Goal: Download file/media

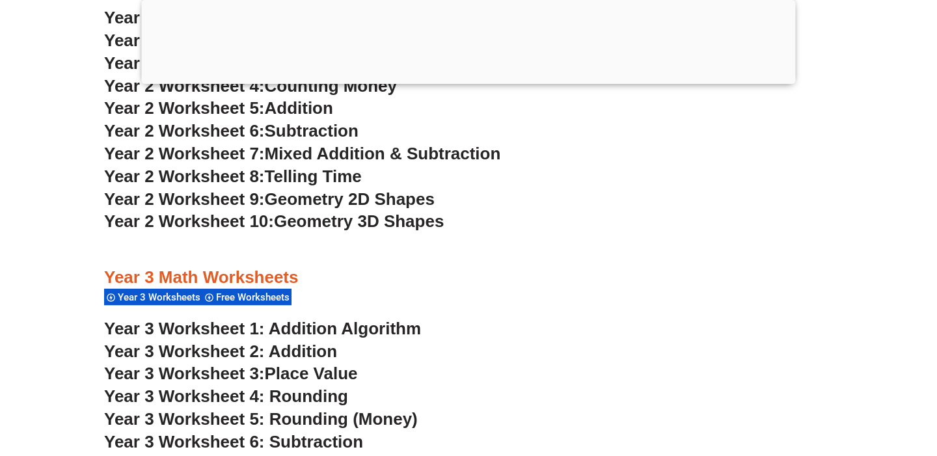
scroll to position [1762, 0]
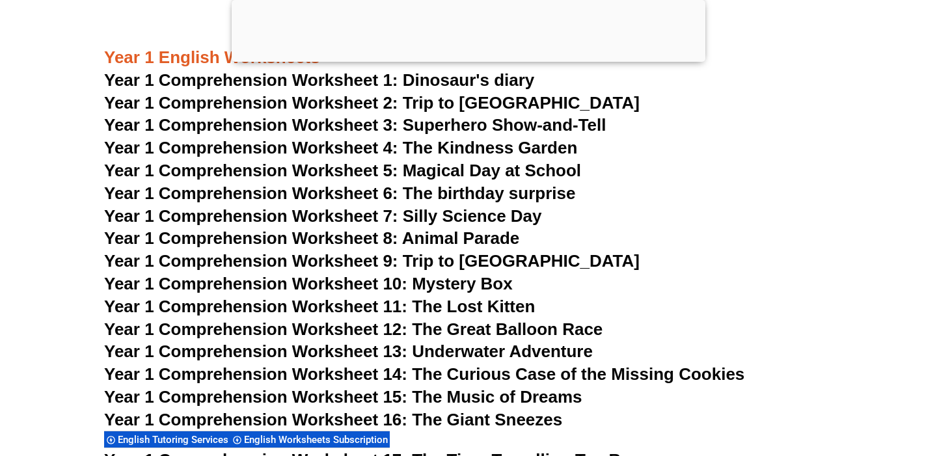
scroll to position [1726, 0]
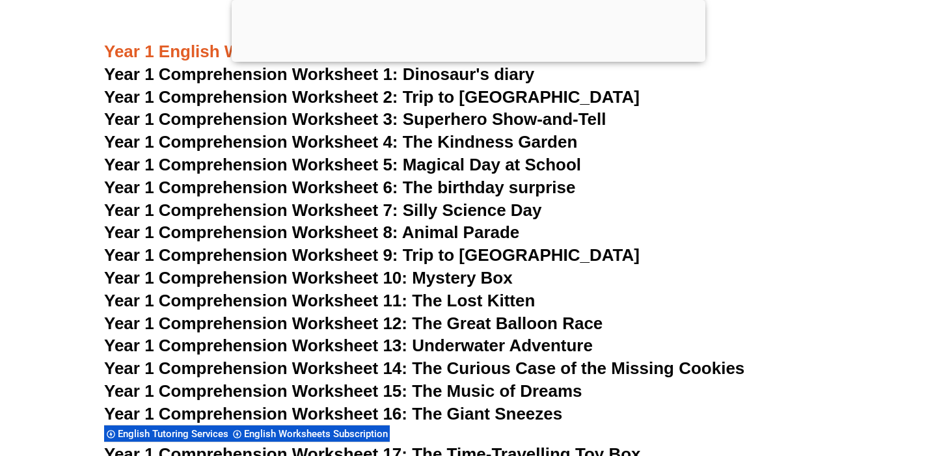
click at [500, 302] on span "Year 1 Comprehension Worksheet 11: The Lost Kitten" at bounding box center [319, 301] width 431 height 20
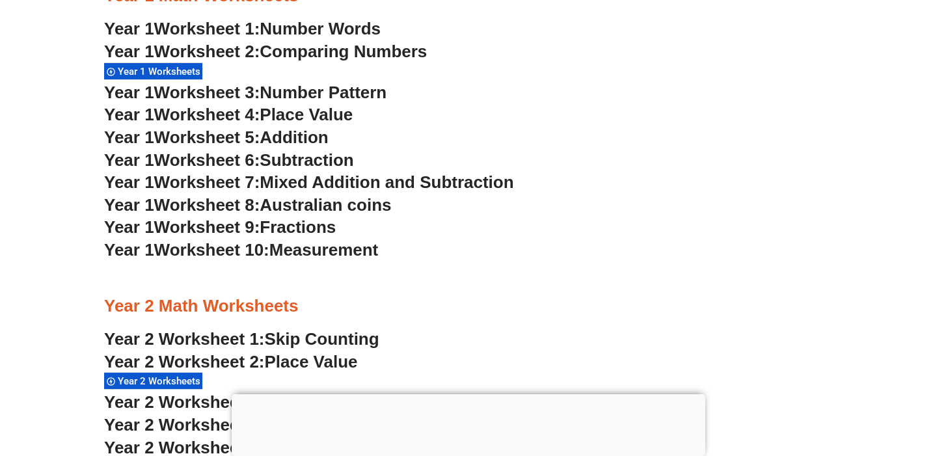
scroll to position [1280, 0]
